Goal: Navigation & Orientation: Find specific page/section

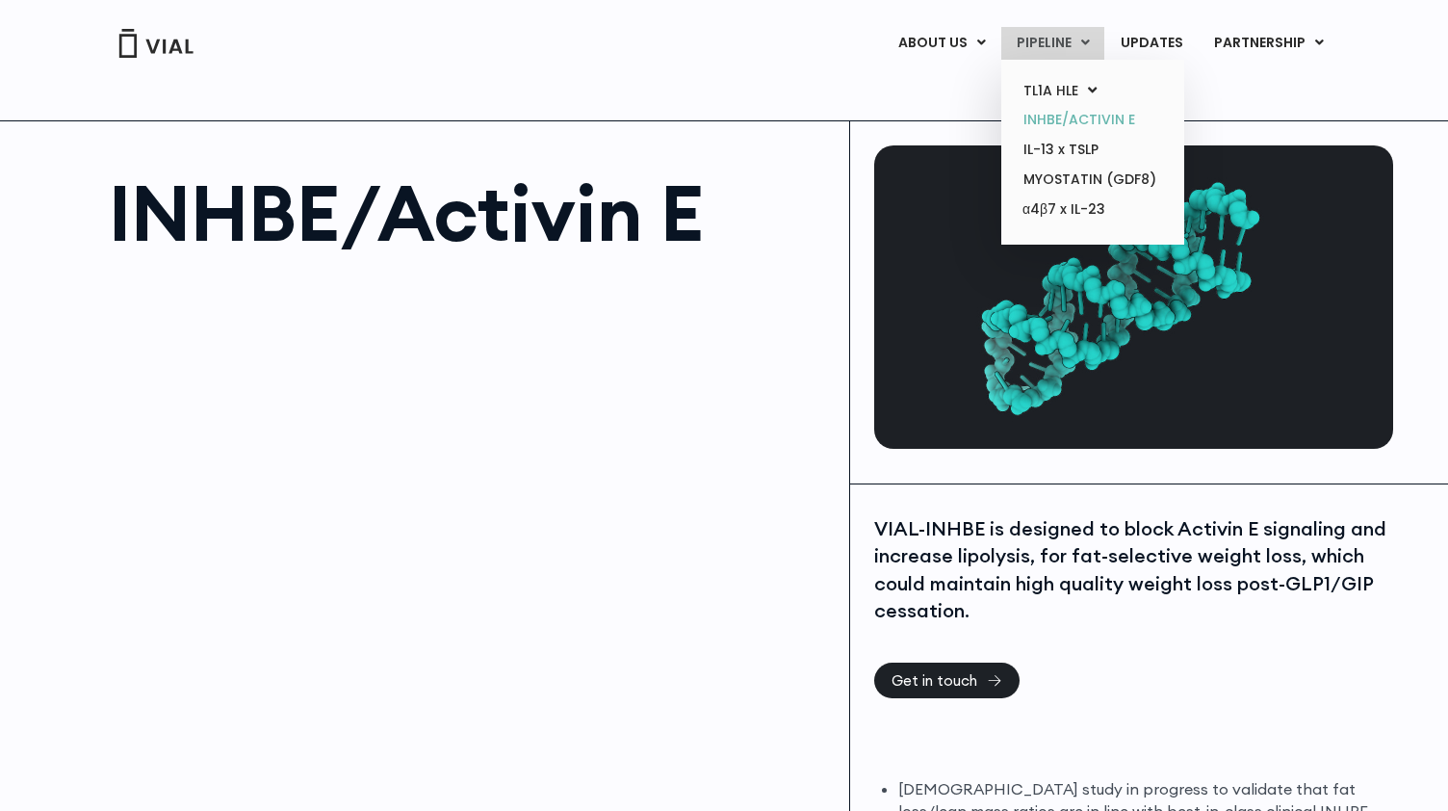
click at [1101, 126] on link "INHBE/ACTIVIN E" at bounding box center [1092, 120] width 169 height 30
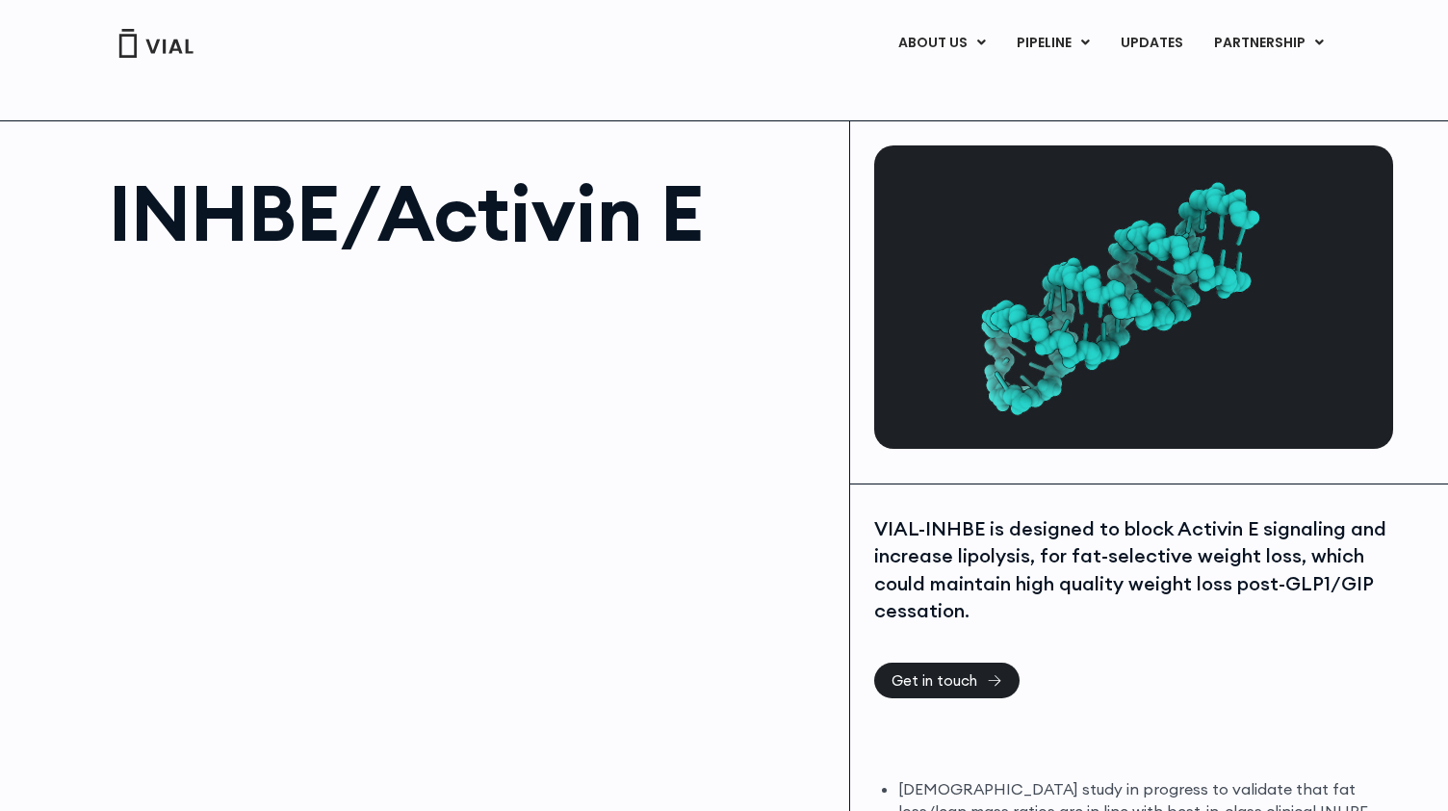
click at [184, 57] on img at bounding box center [155, 43] width 77 height 29
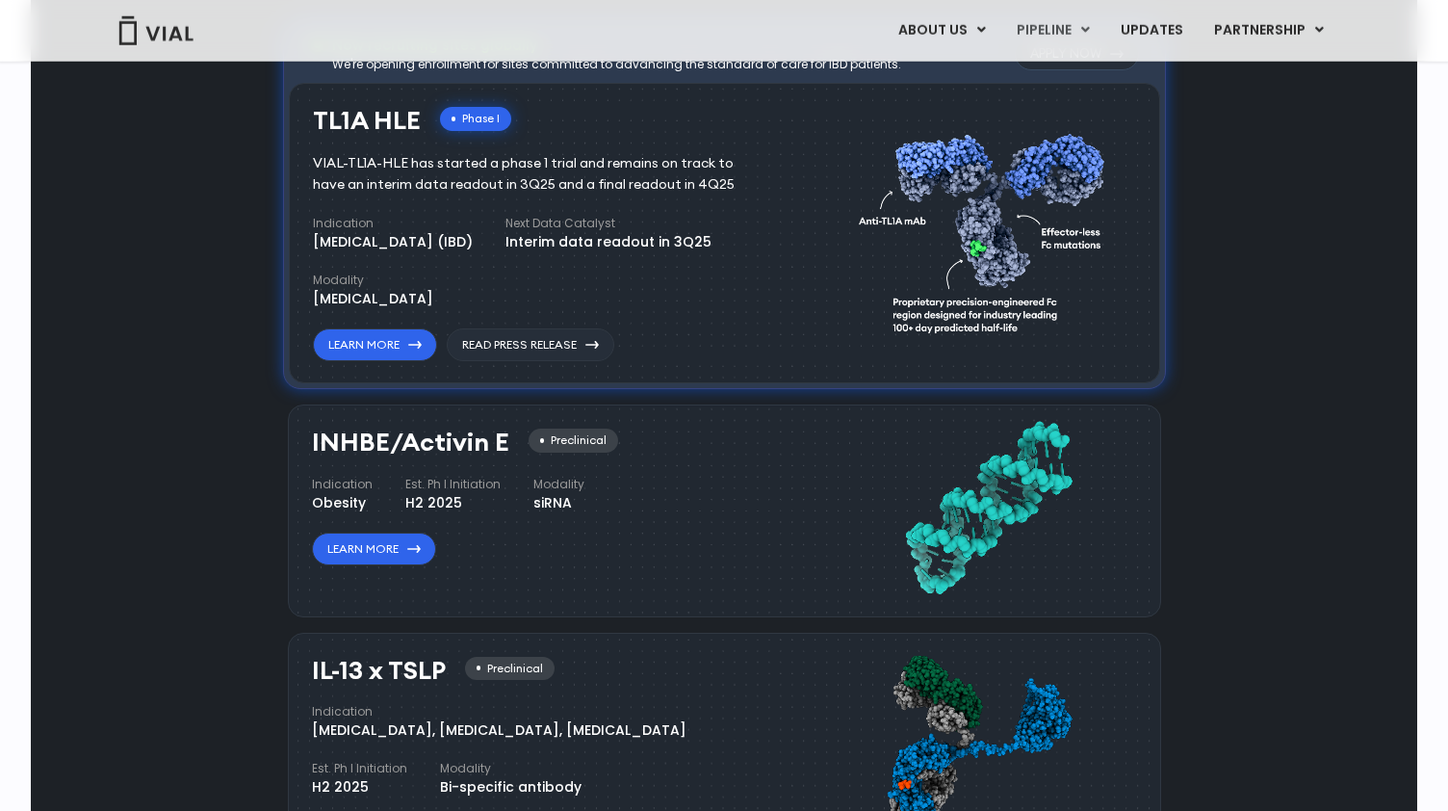
scroll to position [1302, 0]
click at [379, 542] on link "Learn More" at bounding box center [374, 549] width 124 height 33
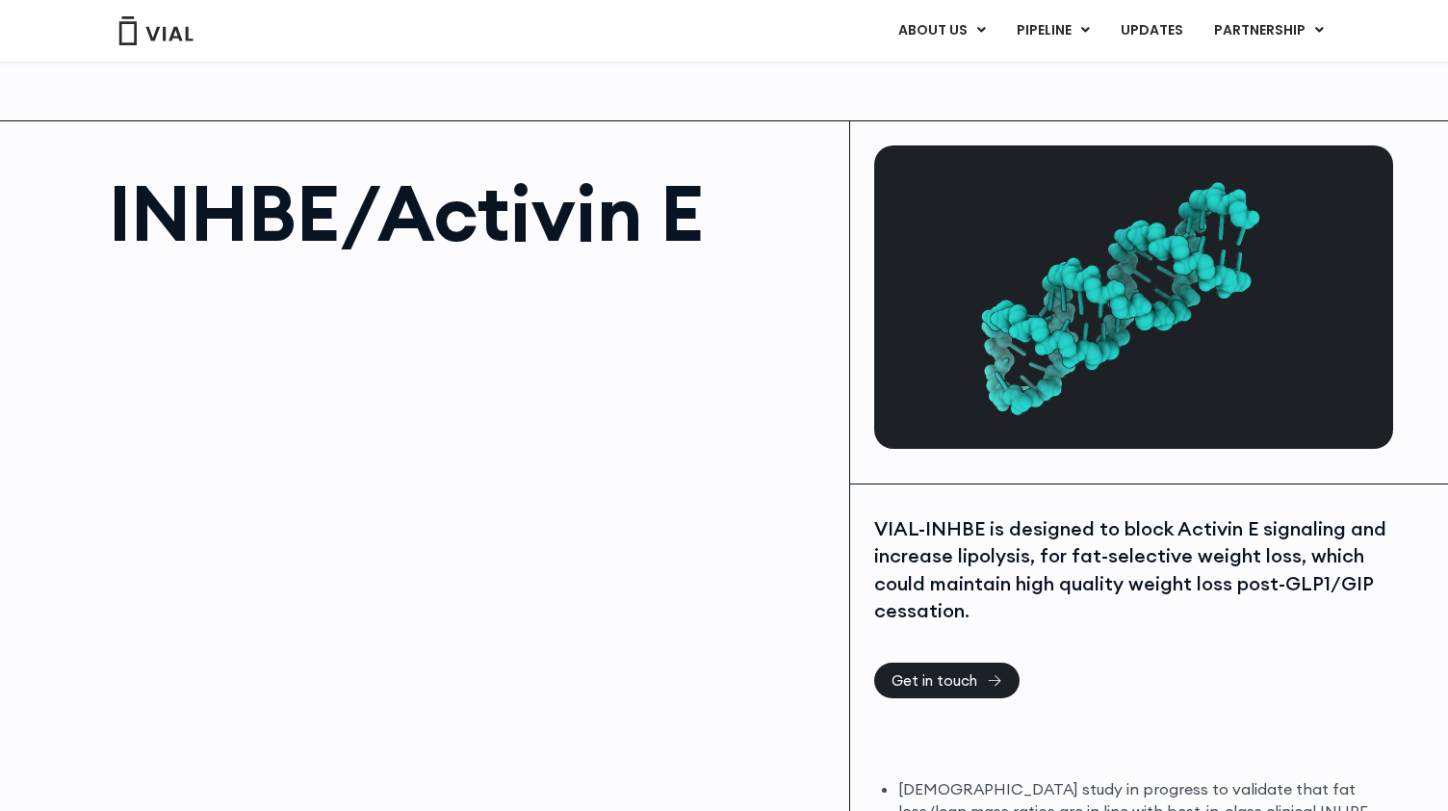
scroll to position [901, 0]
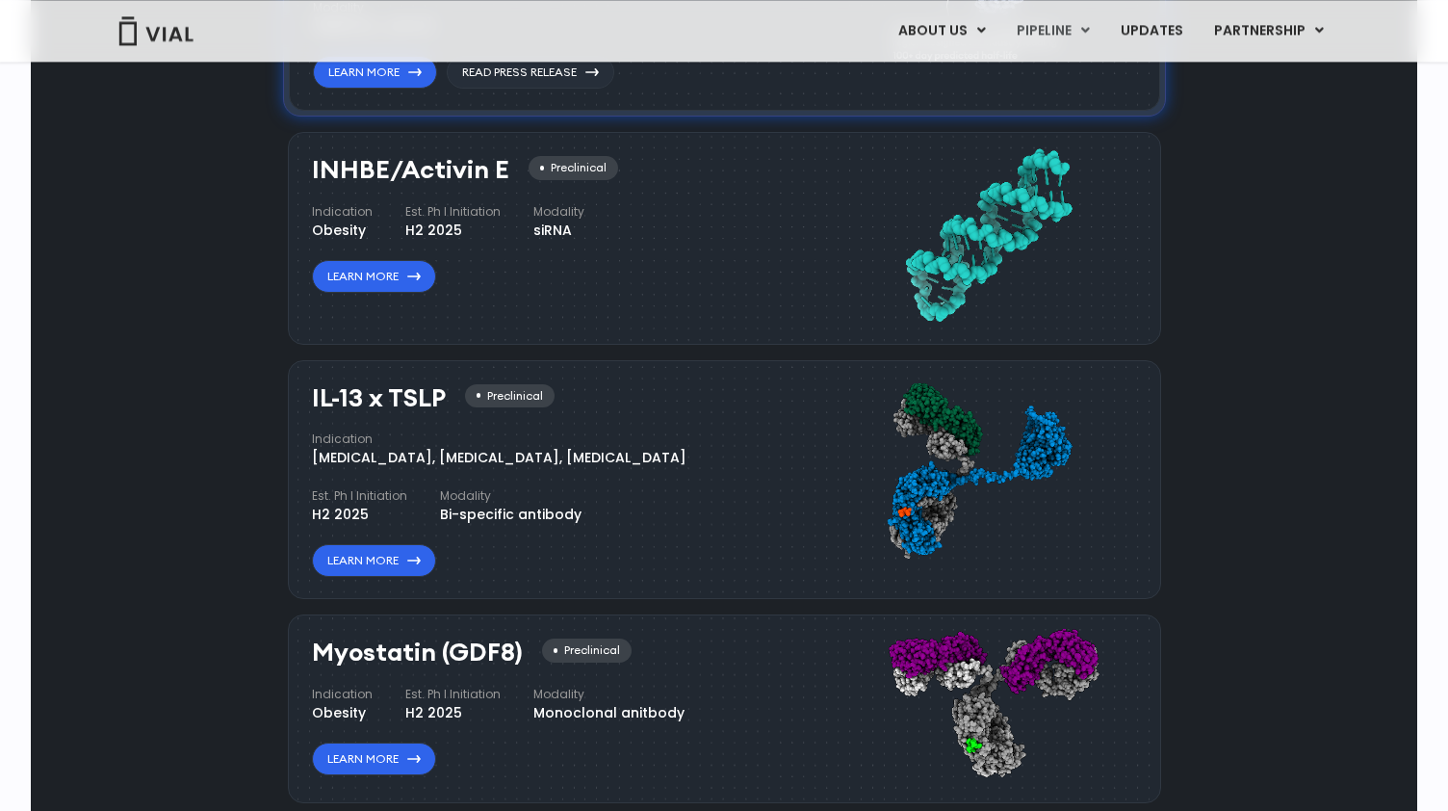
scroll to position [1703, 0]
